Goal: Task Accomplishment & Management: Complete application form

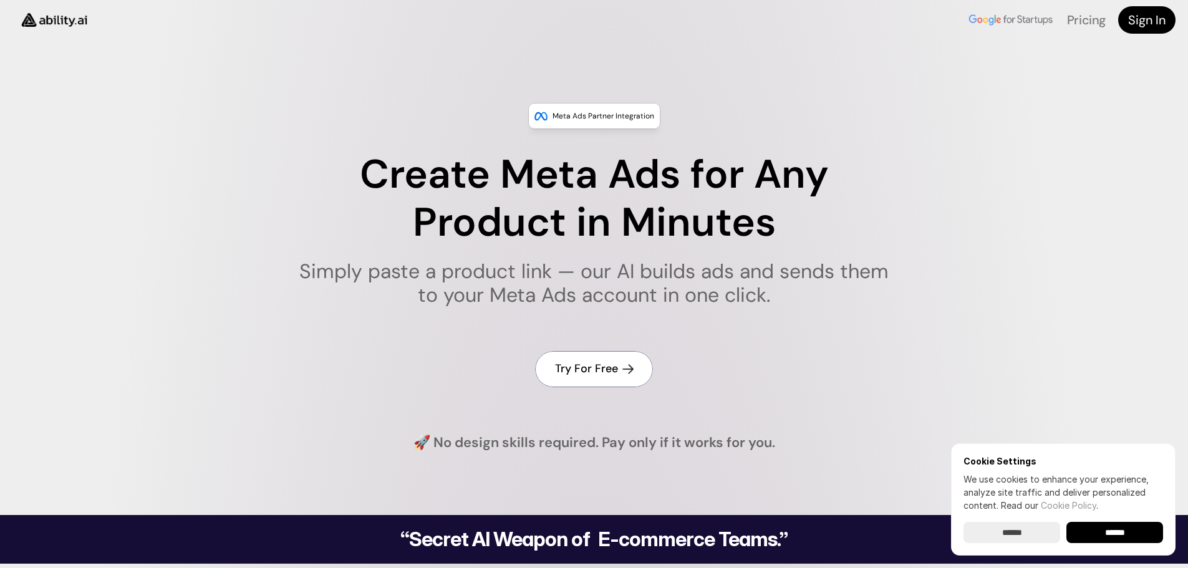
click at [586, 368] on h4 "Try For Free" at bounding box center [586, 369] width 63 height 16
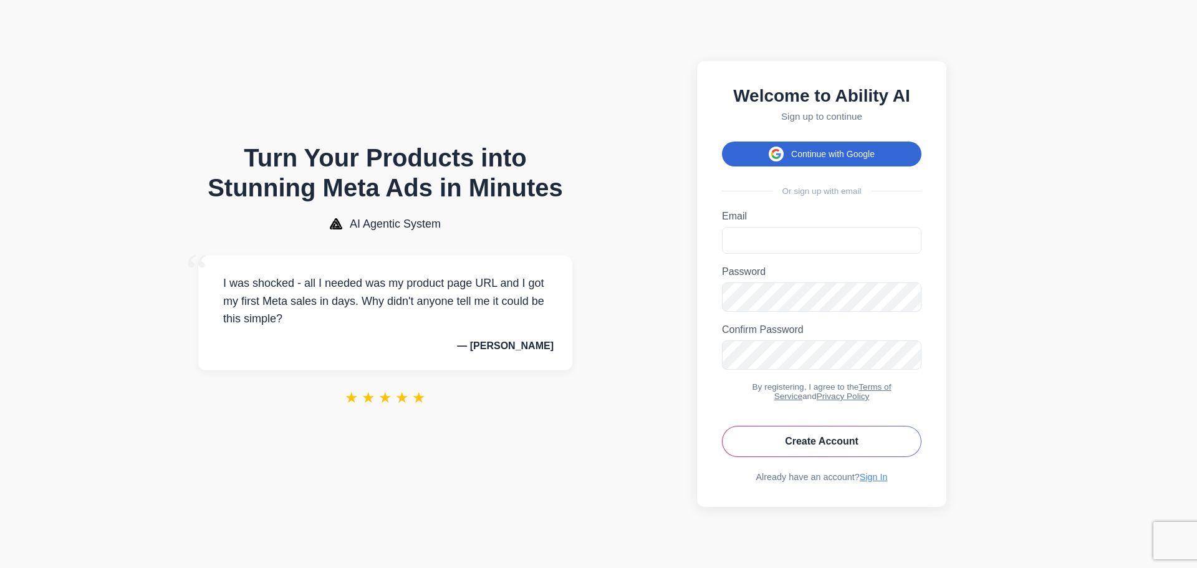
click at [812, 149] on button "Continue with Google" at bounding box center [822, 154] width 200 height 25
